Goal: Information Seeking & Learning: Compare options

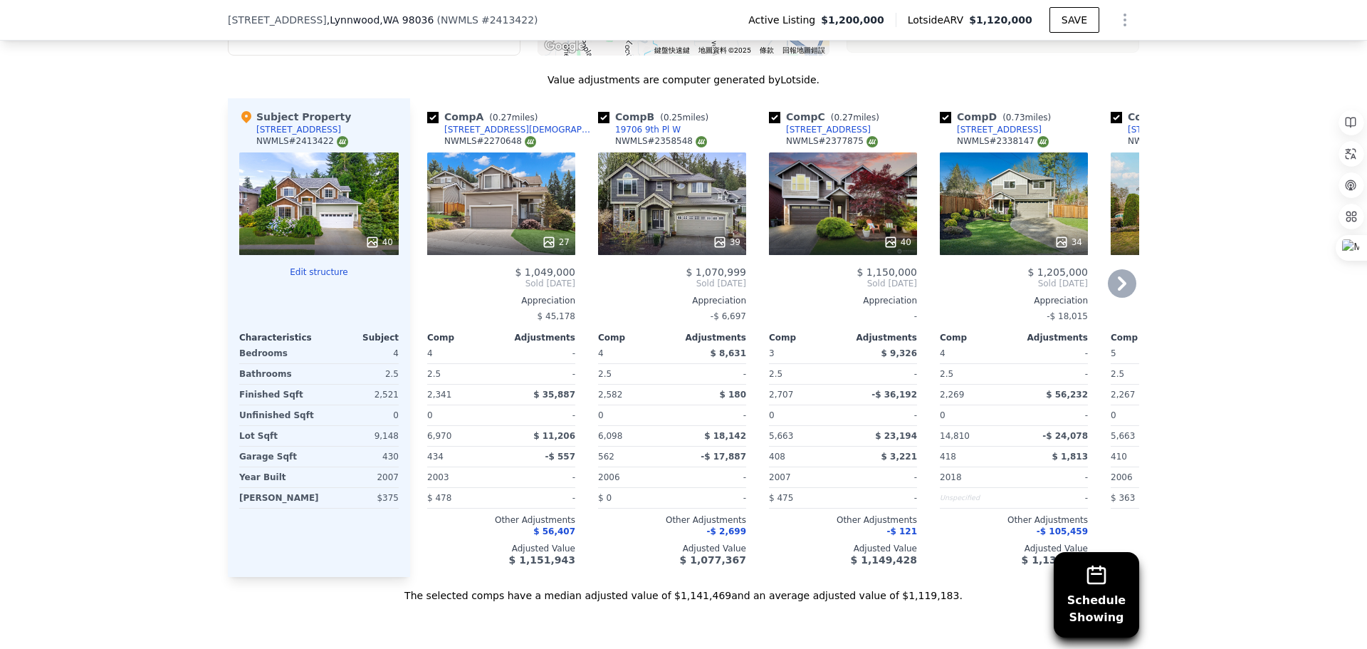
scroll to position [1424, 0]
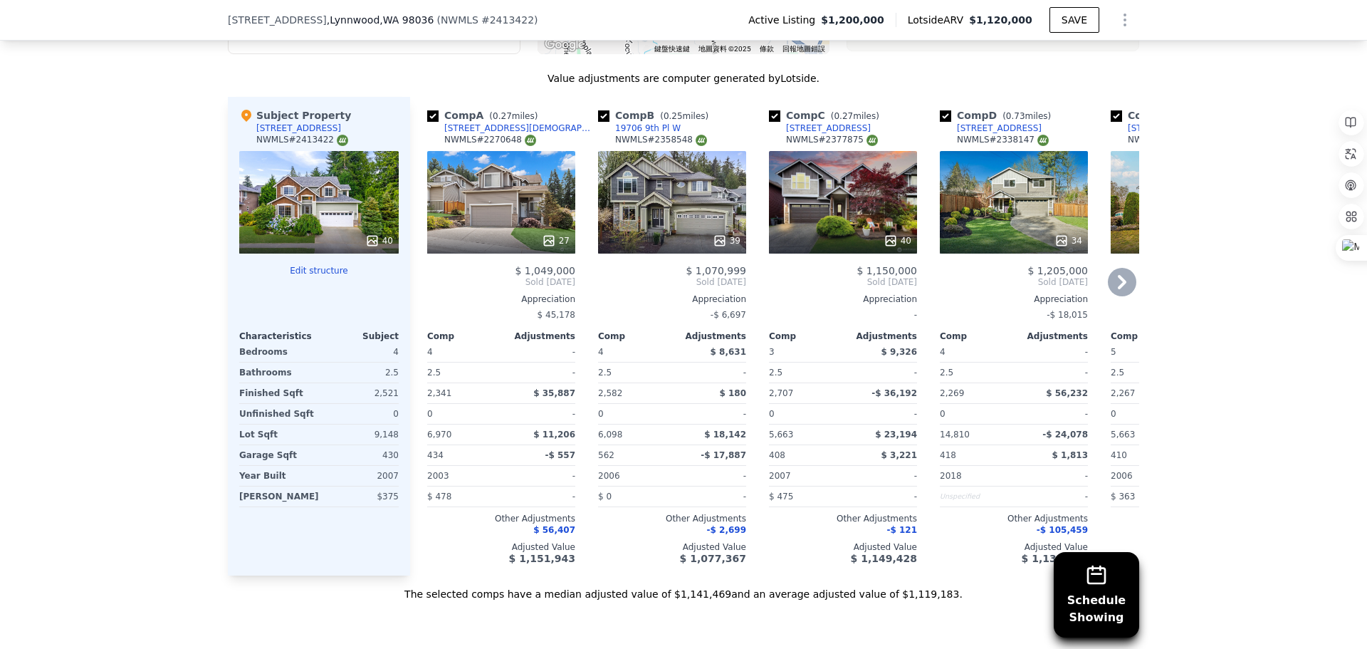
click at [647, 179] on div "39" at bounding box center [672, 202] width 148 height 103
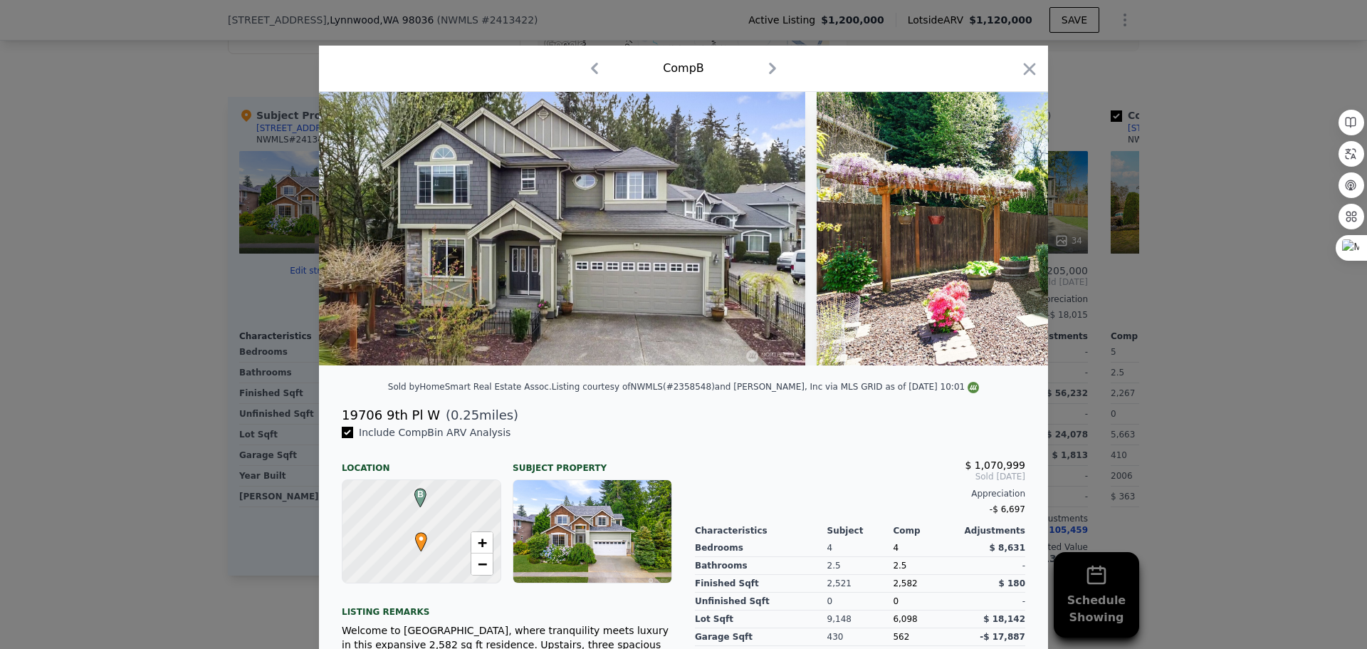
click at [764, 70] on icon "button" at bounding box center [772, 68] width 23 height 23
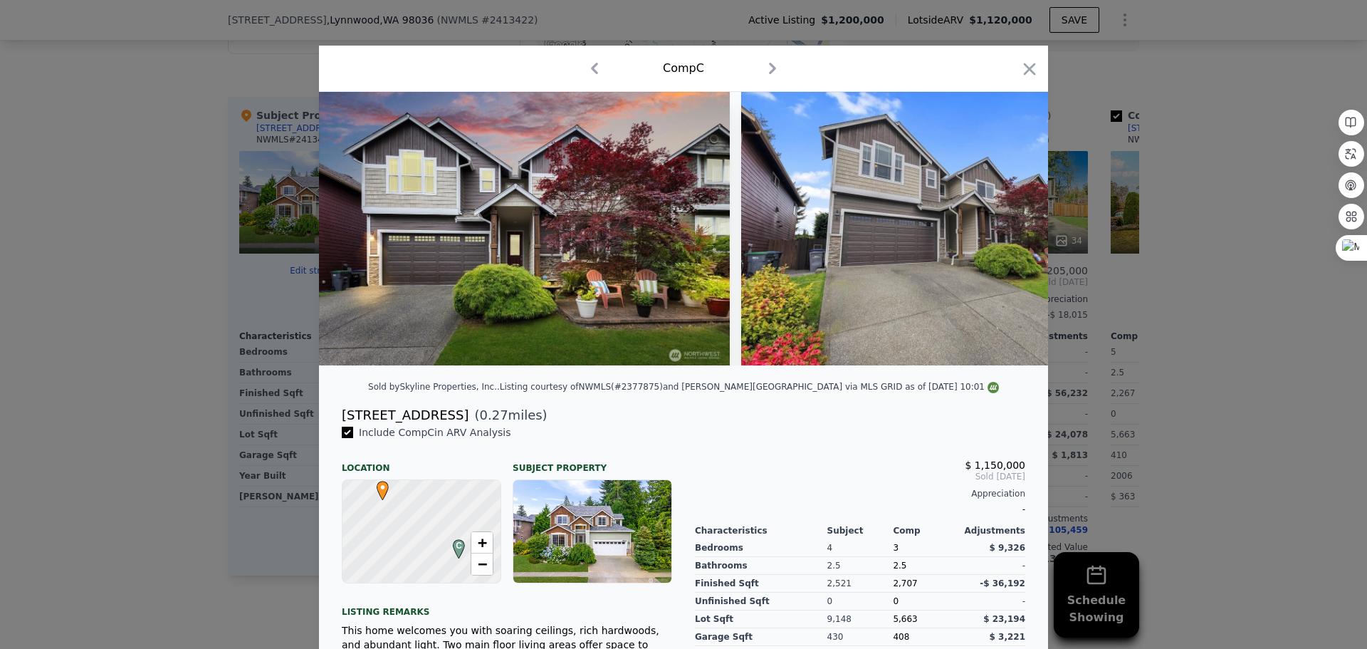
click at [765, 69] on icon "button" at bounding box center [772, 68] width 23 height 23
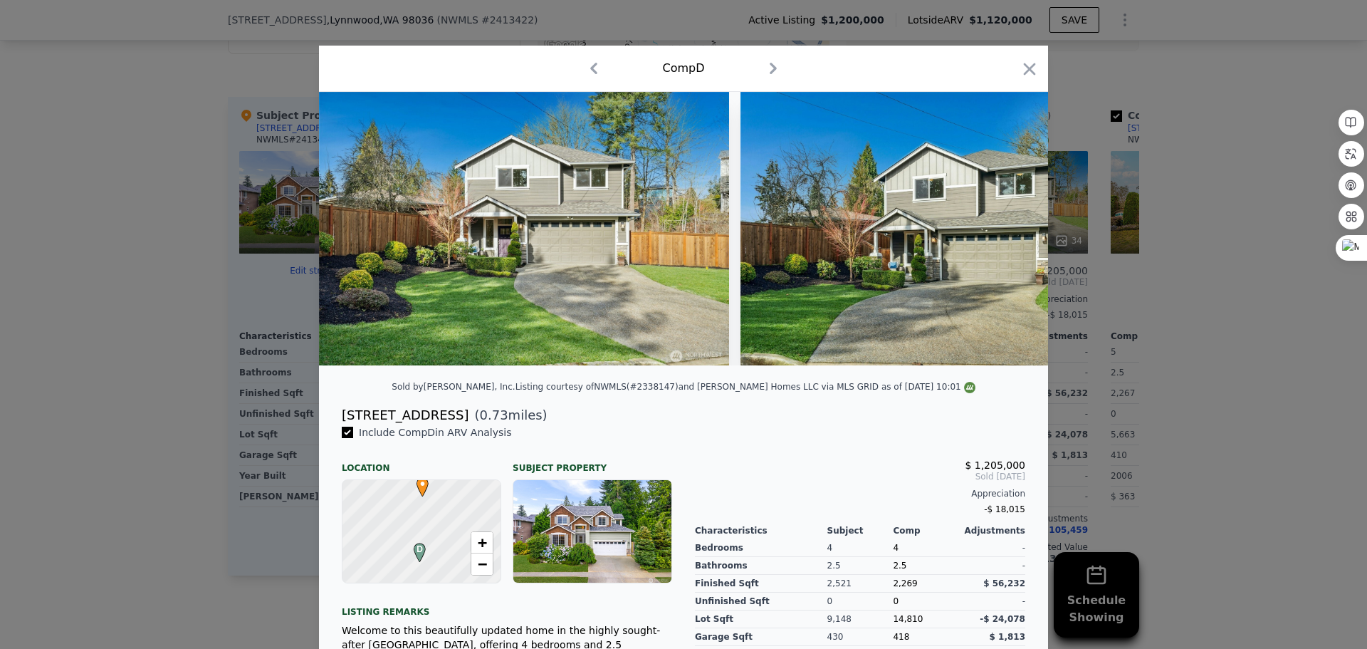
click at [765, 69] on icon "button" at bounding box center [773, 68] width 23 height 23
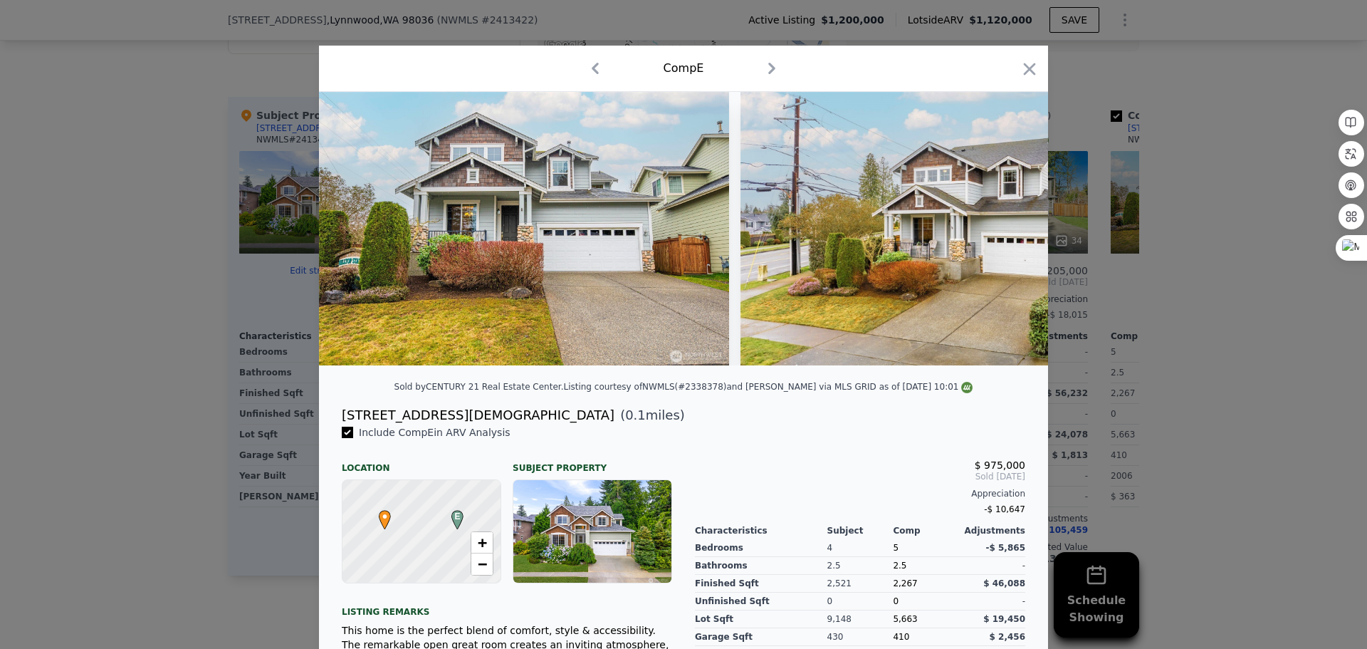
click at [765, 69] on icon "button" at bounding box center [771, 68] width 23 height 23
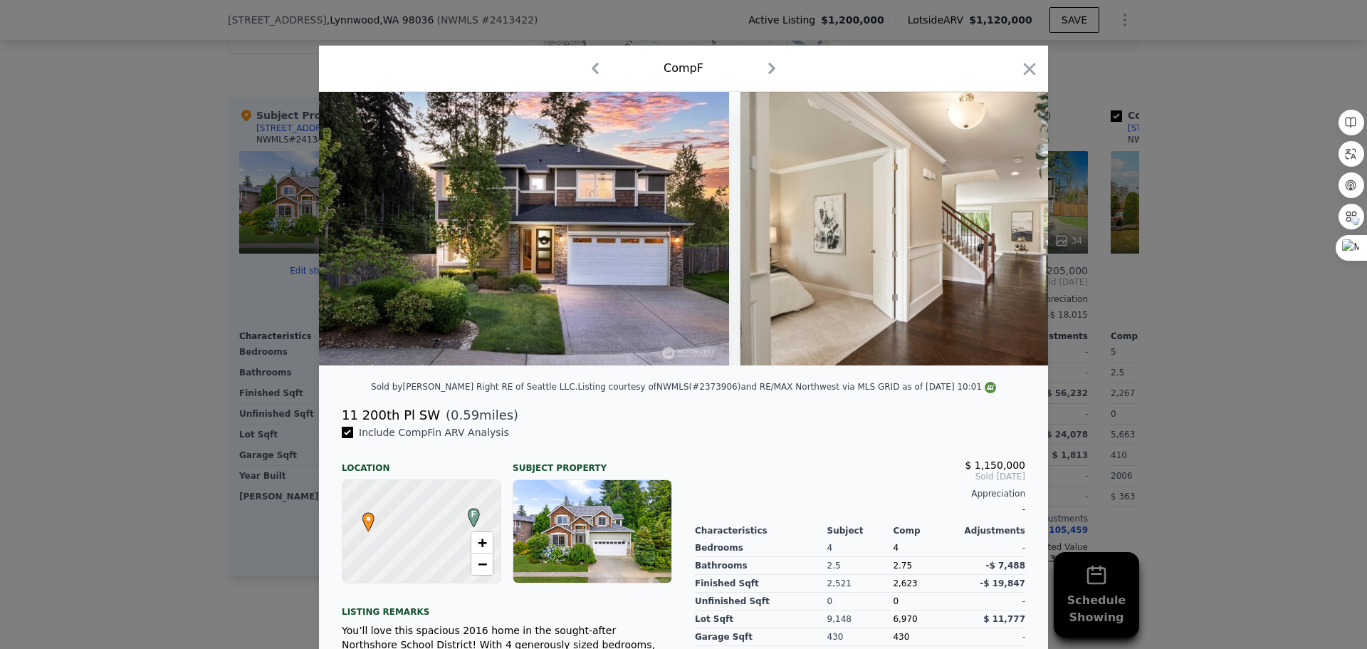
click at [765, 69] on icon "button" at bounding box center [771, 68] width 23 height 23
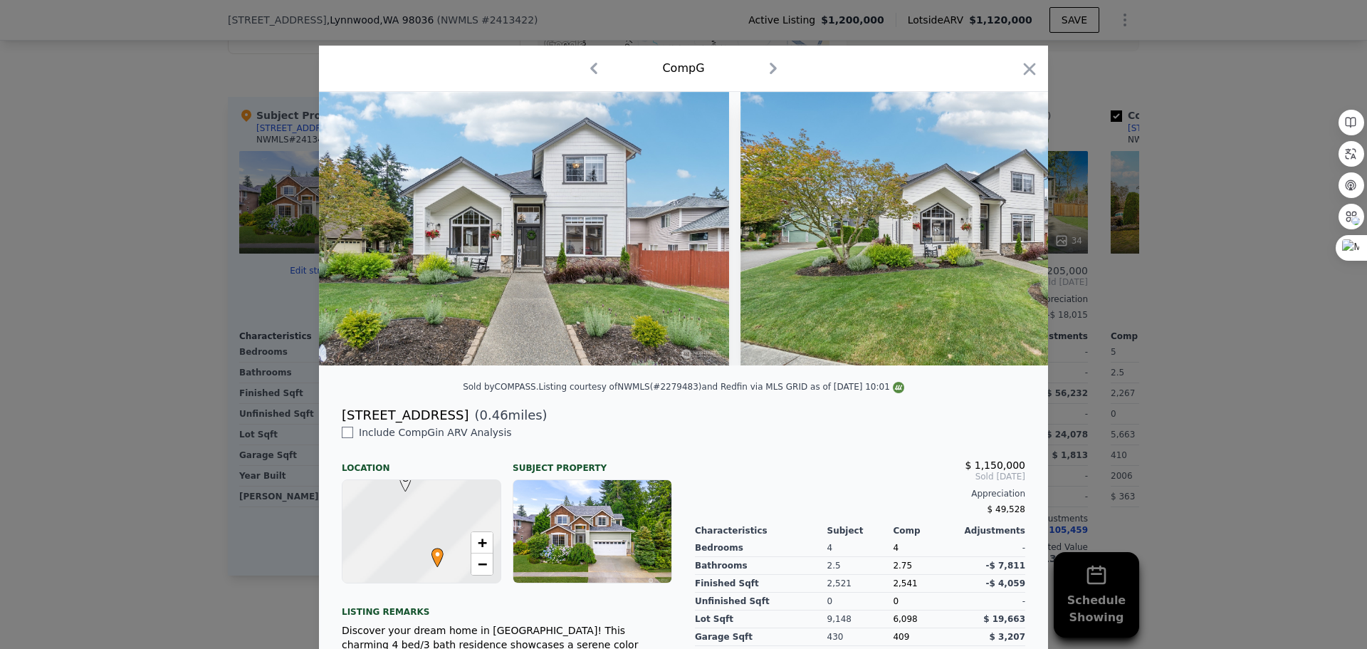
checkbox input "false"
click at [1030, 65] on icon "button" at bounding box center [1030, 69] width 12 height 12
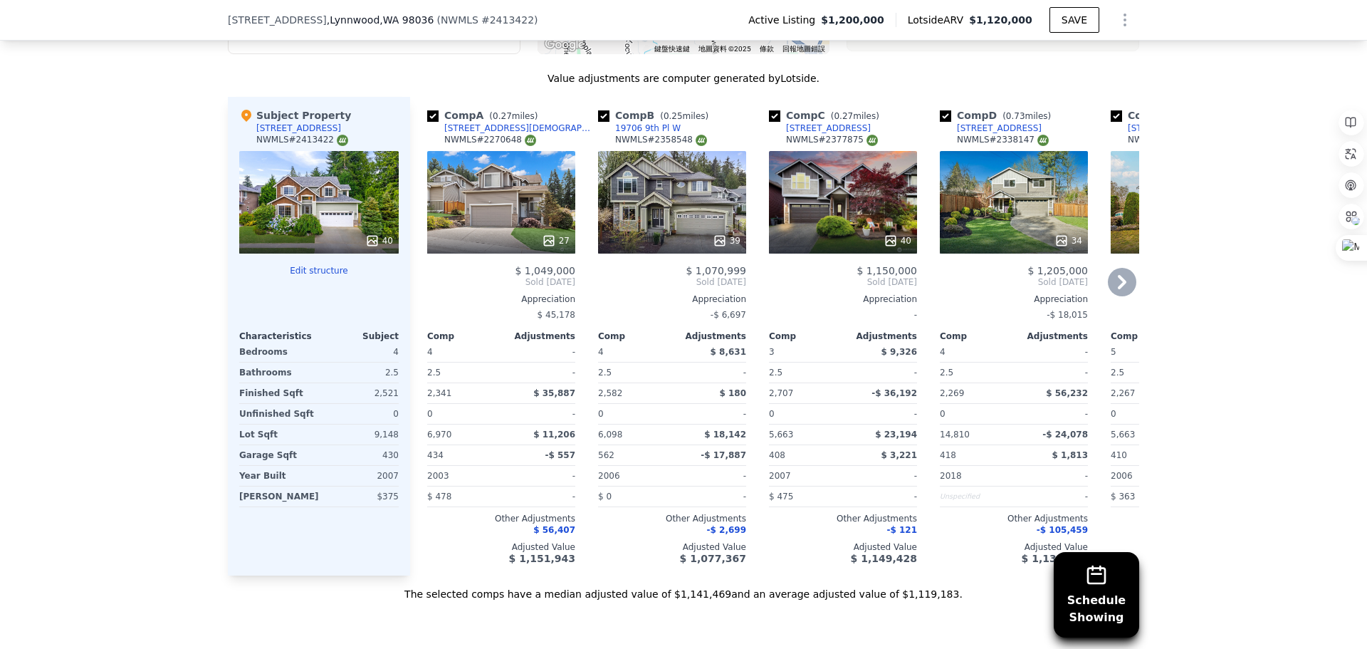
click at [1108, 275] on icon at bounding box center [1122, 282] width 28 height 28
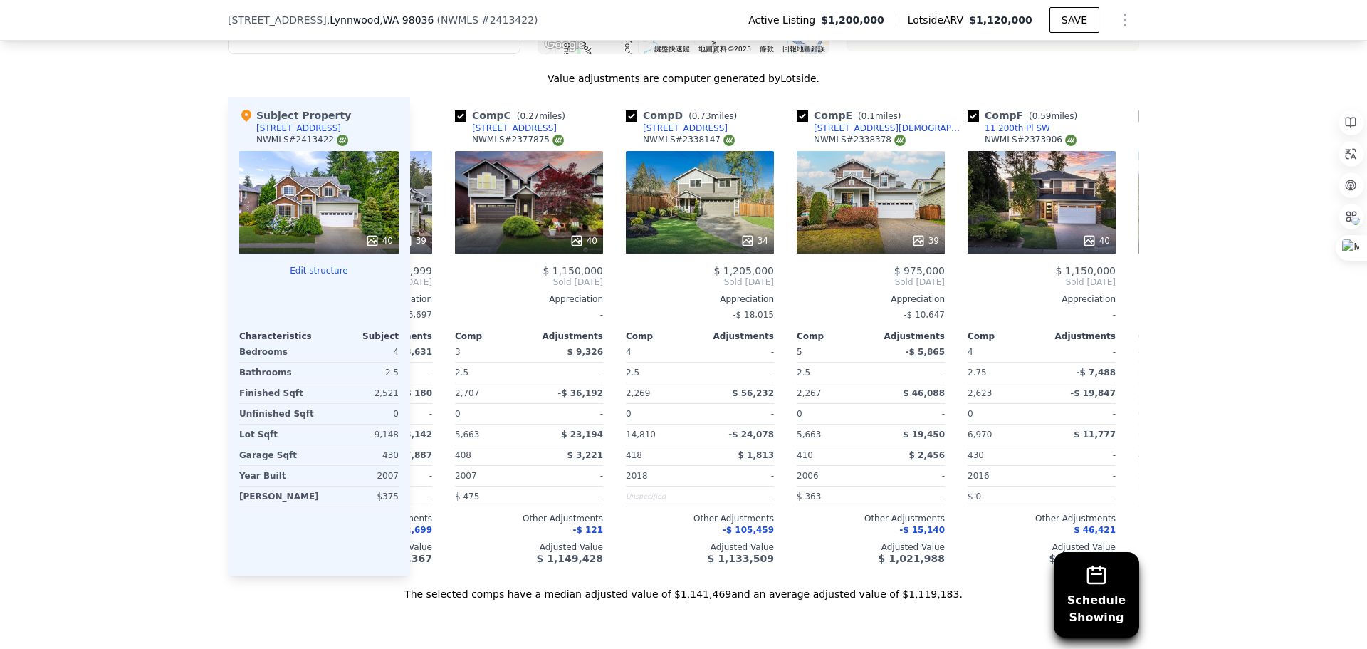
scroll to position [0, 342]
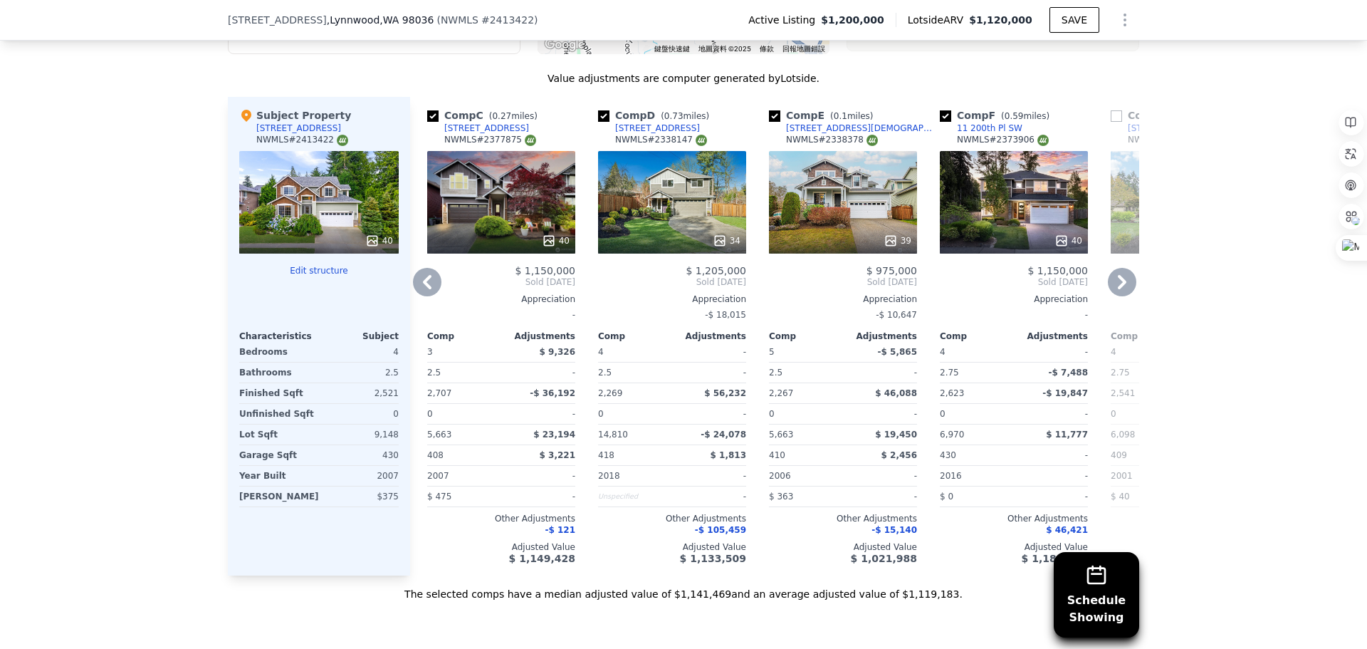
click at [869, 142] on div "Comp E ( 0.1 miles) [STREET_ADDRESS] # 2338378" at bounding box center [843, 129] width 148 height 43
click at [847, 179] on div "39" at bounding box center [843, 202] width 148 height 103
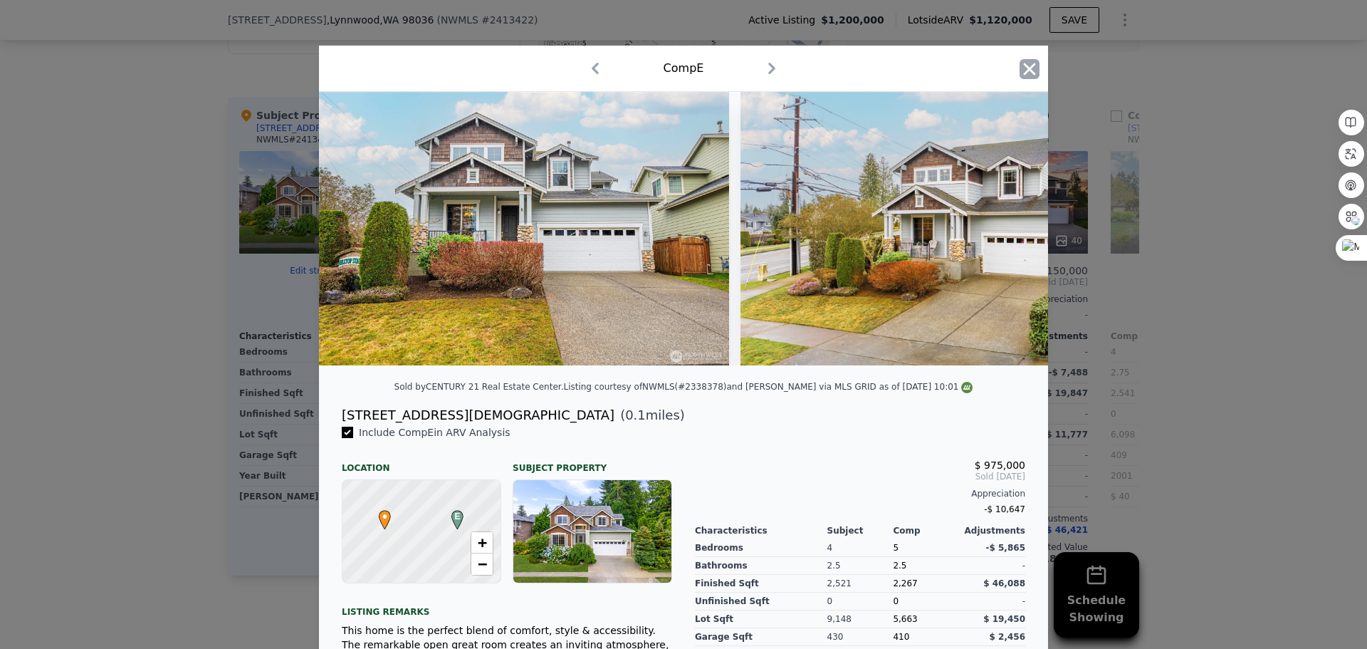
click at [1020, 68] on icon "button" at bounding box center [1030, 69] width 20 height 20
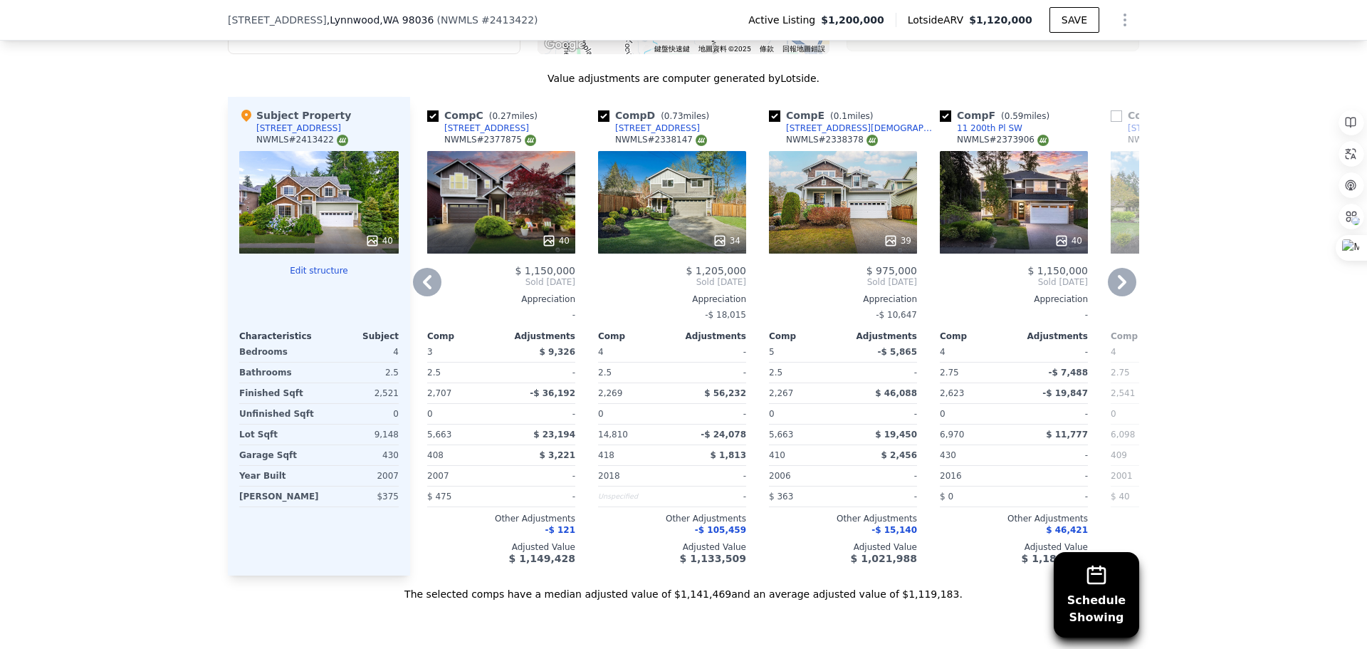
click at [968, 174] on div "40" at bounding box center [1014, 202] width 148 height 103
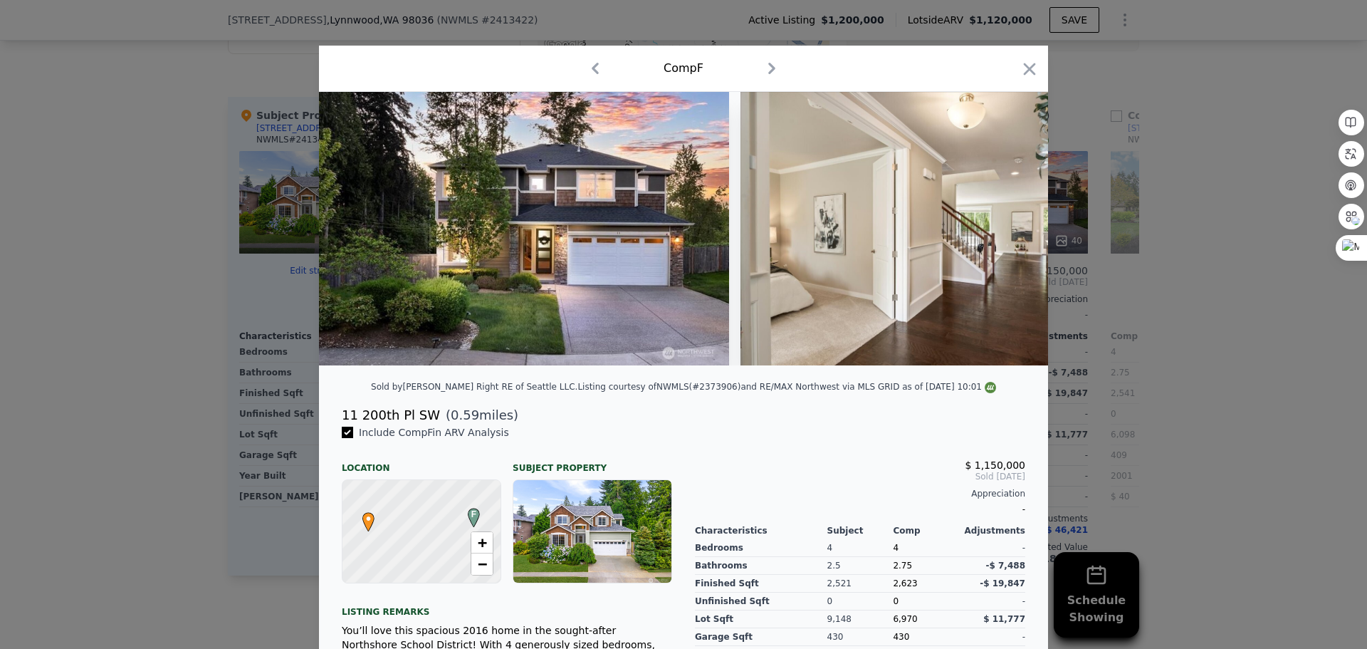
click at [750, 70] on div "Comp F" at bounding box center [683, 68] width 706 height 23
click at [755, 70] on div "Comp F" at bounding box center [683, 68] width 706 height 23
click at [760, 65] on icon "button" at bounding box center [771, 68] width 23 height 23
checkbox input "false"
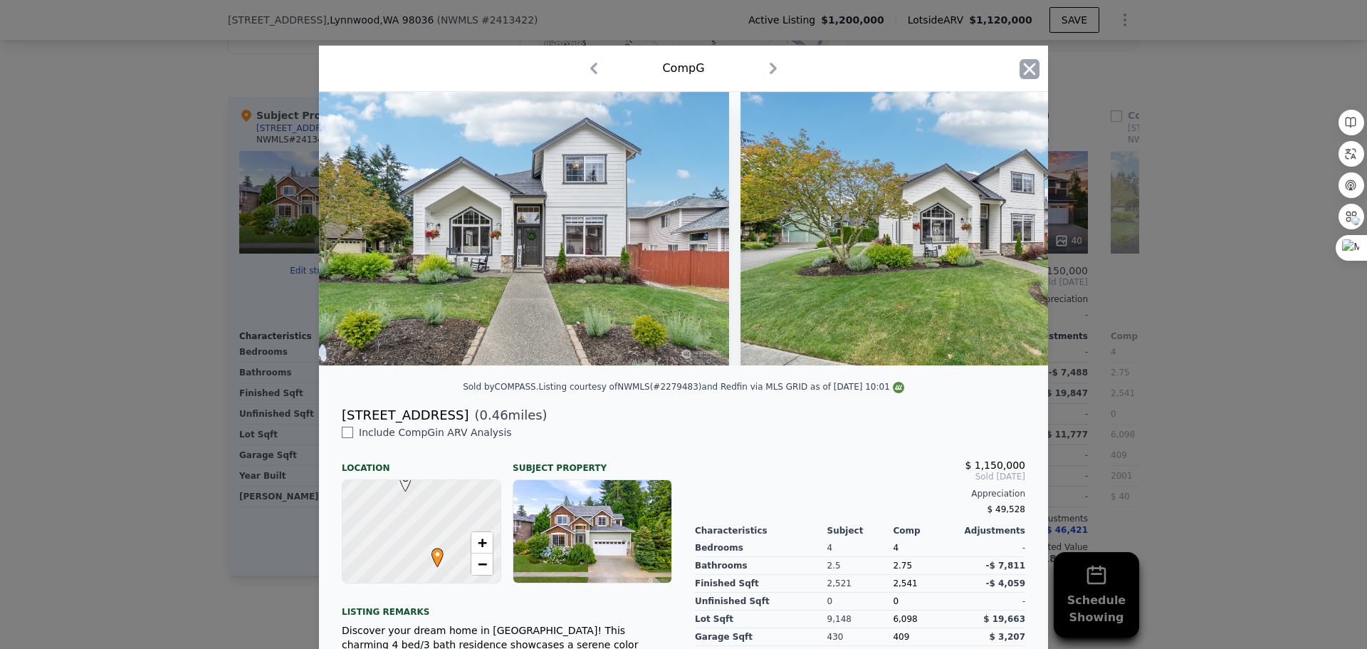
click at [1030, 63] on icon "button" at bounding box center [1030, 69] width 20 height 20
